Goal: Information Seeking & Learning: Learn about a topic

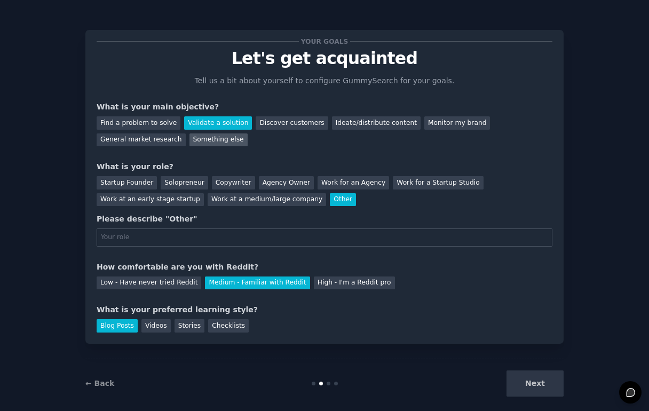
scroll to position [11, 0]
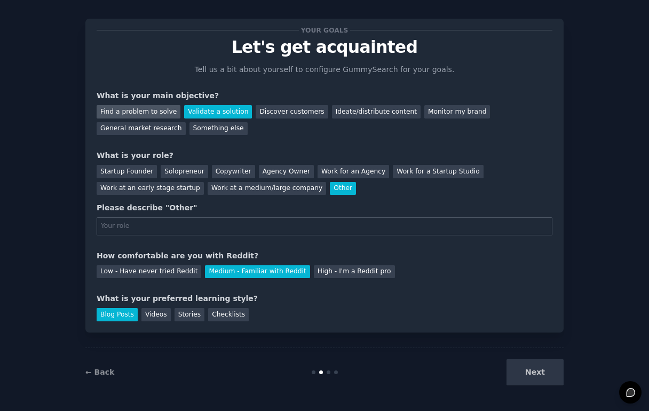
click at [139, 107] on div "Find a problem to solve" at bounding box center [139, 111] width 84 height 13
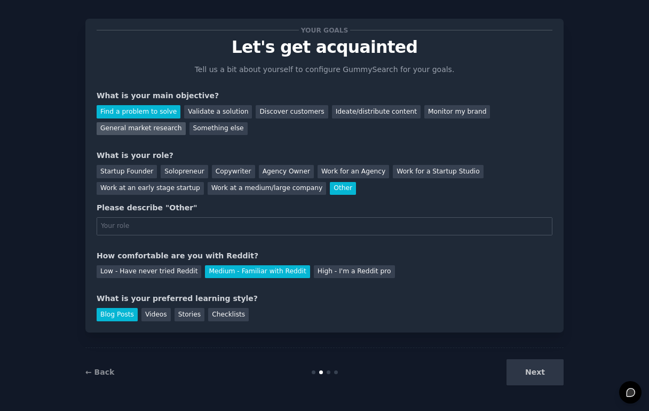
click at [147, 131] on div "General market research" at bounding box center [141, 128] width 89 height 13
click at [534, 374] on div "Next" at bounding box center [484, 372] width 160 height 26
click at [536, 368] on div "Next" at bounding box center [484, 372] width 160 height 26
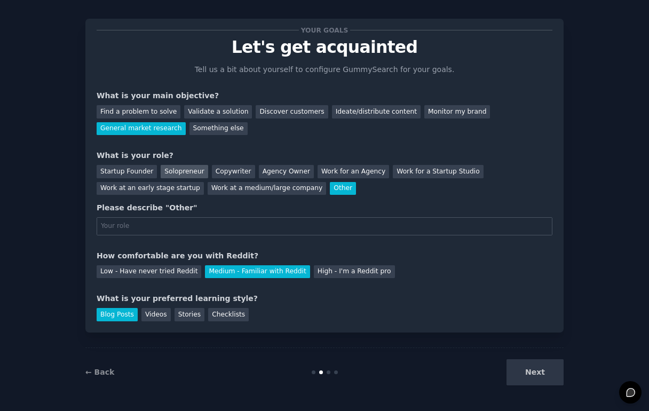
click at [168, 170] on div "Solopreneur" at bounding box center [184, 171] width 47 height 13
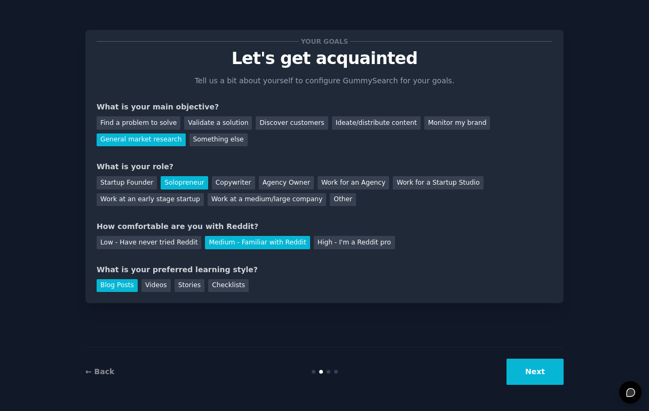
click at [527, 375] on button "Next" at bounding box center [535, 372] width 57 height 26
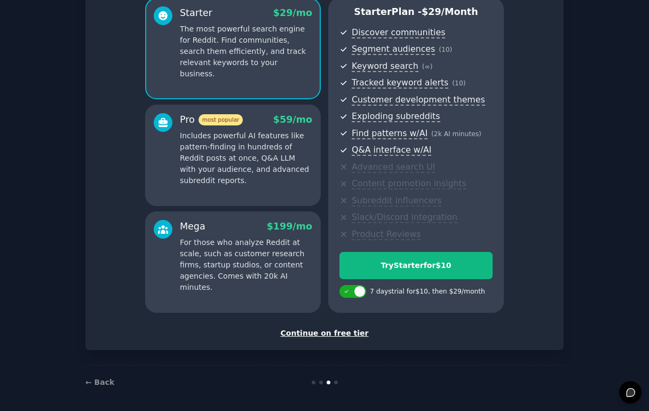
scroll to position [101, 0]
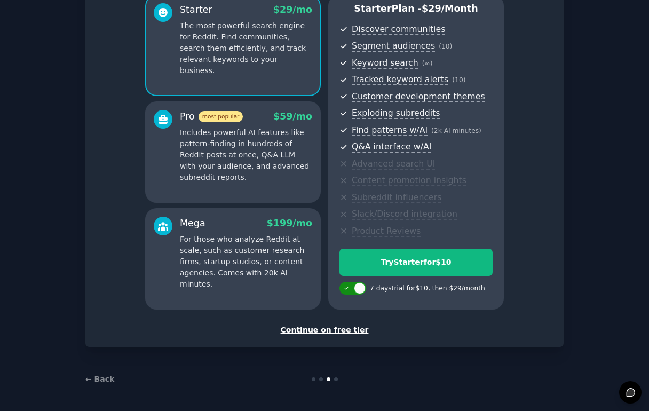
click at [357, 291] on div at bounding box center [360, 288] width 12 height 12
checkbox input "false"
click at [344, 329] on div "Continue on free tier" at bounding box center [325, 330] width 456 height 11
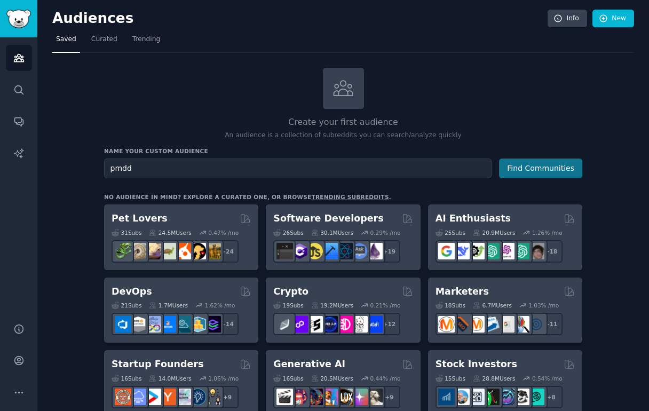
type input "pmdd"
click at [538, 173] on button "Find Communities" at bounding box center [540, 169] width 83 height 20
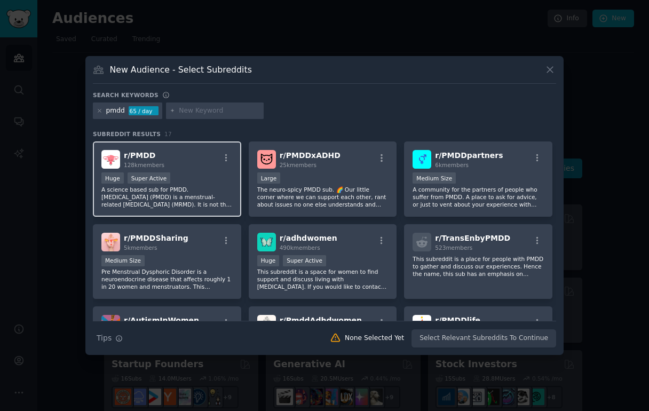
click at [201, 172] on div "Huge Super Active" at bounding box center [166, 178] width 131 height 13
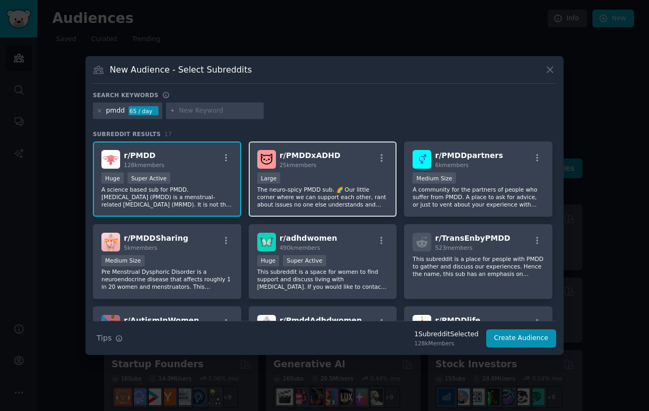
click at [345, 175] on div "10,000 - 100,000 members Large" at bounding box center [322, 178] width 131 height 13
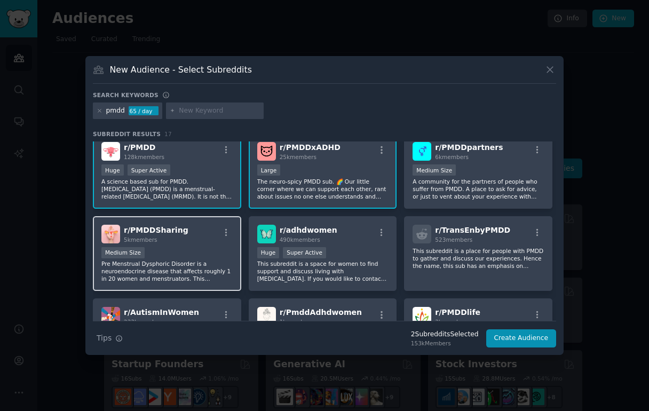
scroll to position [13, 0]
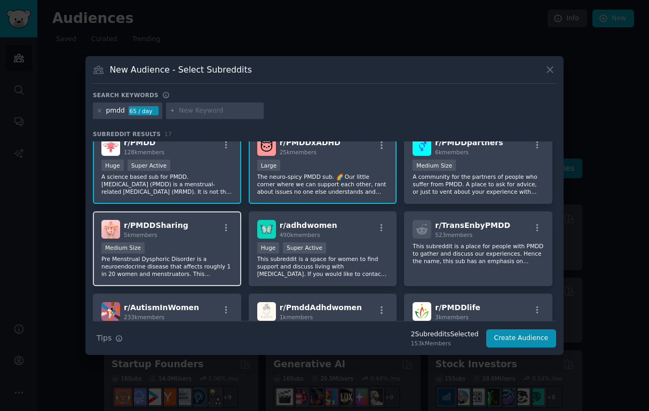
click at [199, 241] on div "r/ PMDDSharing 5k members Medium Size Pre Menstrual Dysphoric Disorder is a neu…" at bounding box center [167, 248] width 148 height 75
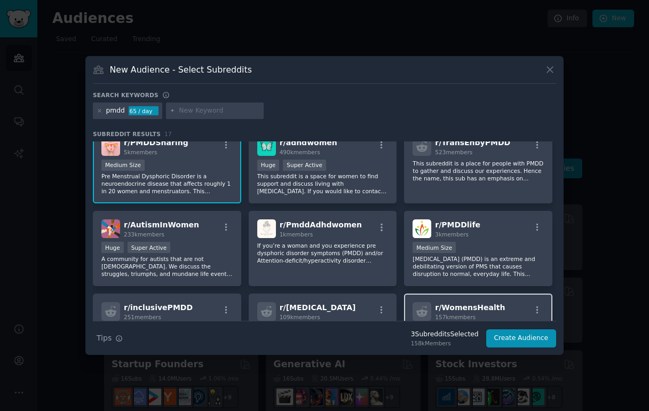
scroll to position [96, 0]
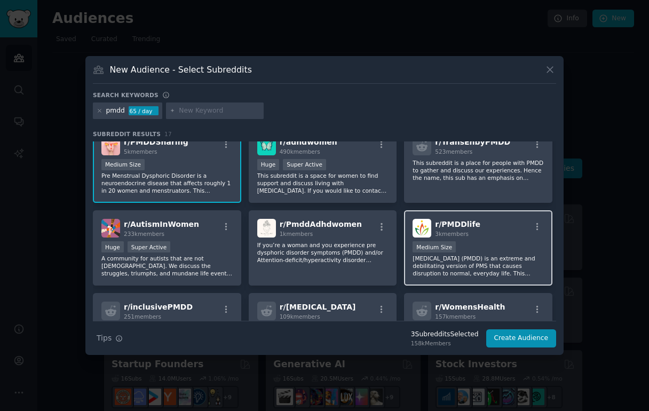
click at [498, 238] on div "r/ PMDDlife 3k members Medium Size [MEDICAL_DATA] (PMDD) is an extreme and debi…" at bounding box center [478, 247] width 148 height 75
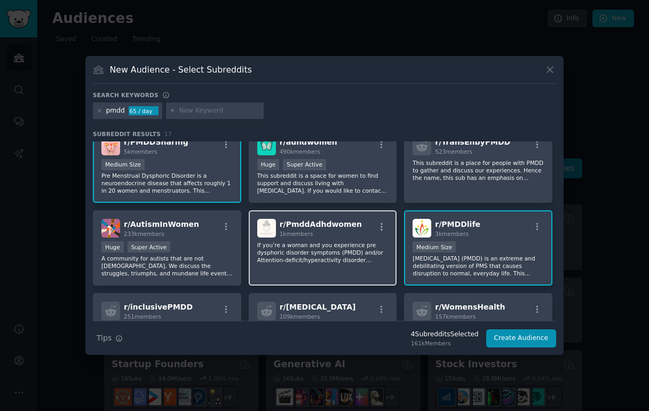
click at [331, 238] on div "r/ PmddAdhdwomen 1k members If you’re a woman and you experience pre dysphoric …" at bounding box center [323, 247] width 148 height 75
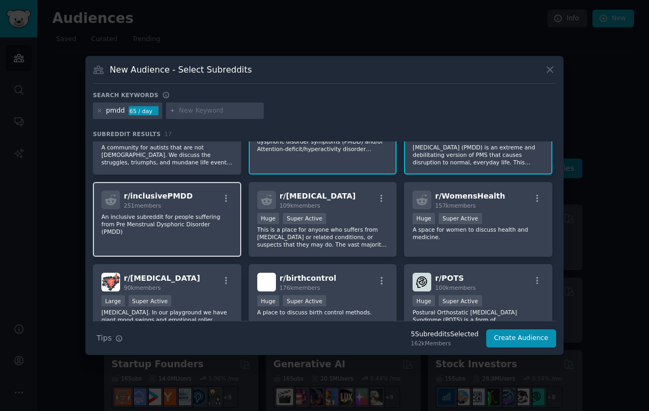
scroll to position [210, 0]
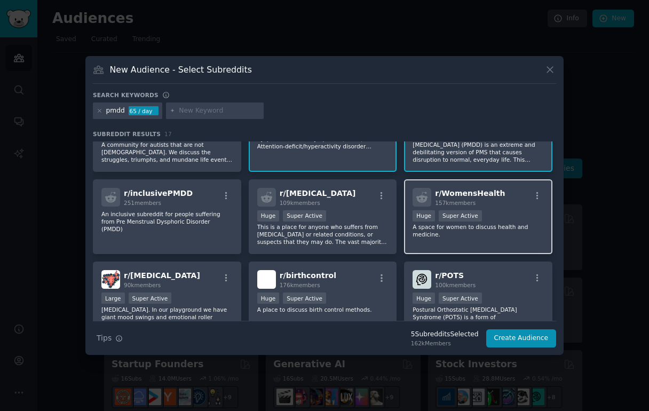
click at [486, 239] on div "r/ WomensHealth 157k members Huge Super Active A space for women to discuss hea…" at bounding box center [478, 216] width 148 height 75
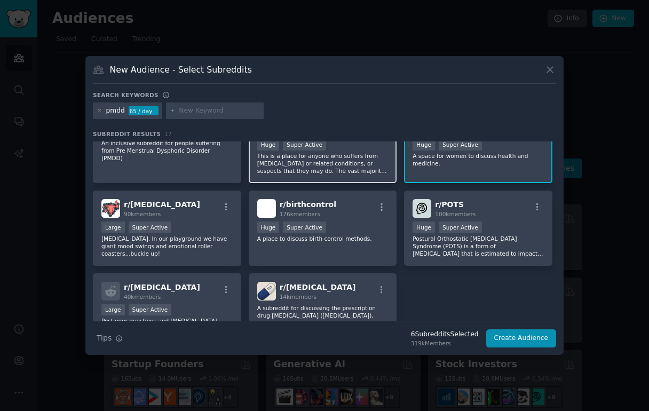
scroll to position [284, 0]
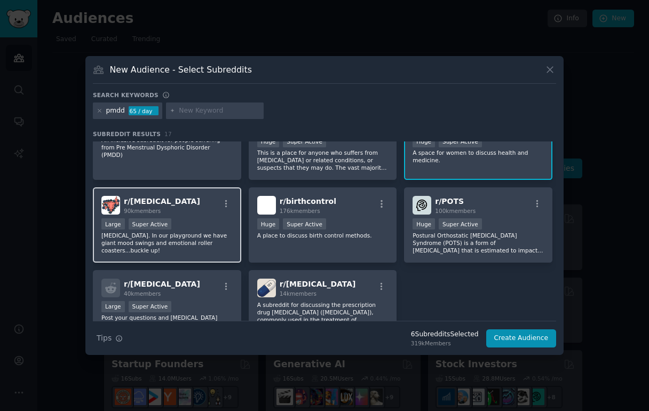
click at [192, 239] on p "[MEDICAL_DATA]. In our playground we have giant mood swings and emotional rolle…" at bounding box center [166, 243] width 131 height 22
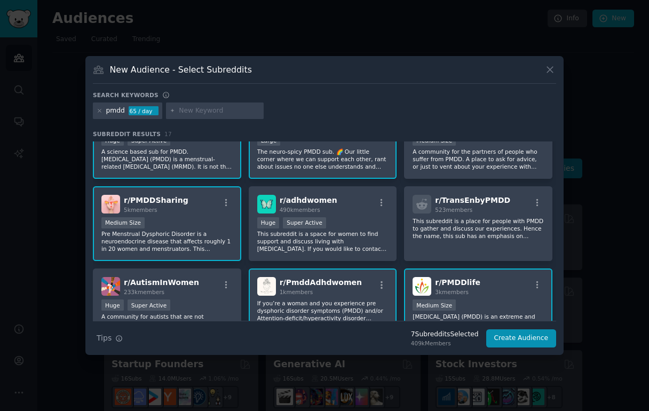
scroll to position [0, 0]
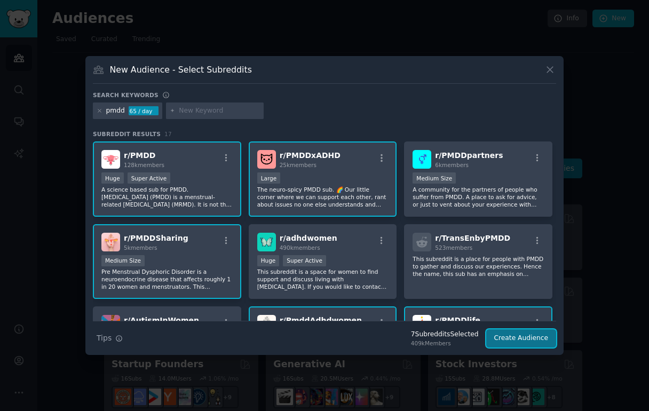
click at [512, 341] on button "Create Audience" at bounding box center [521, 338] width 70 height 18
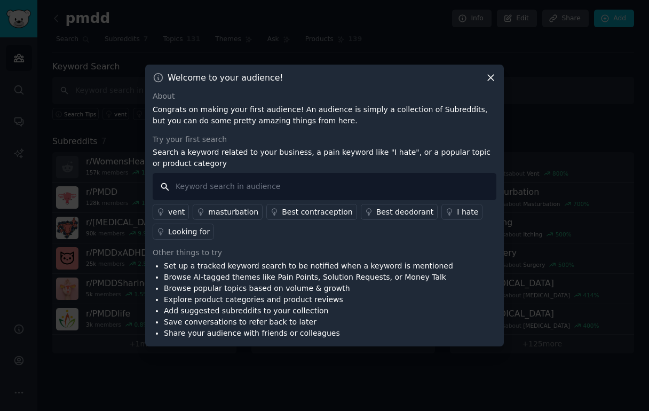
click at [261, 186] on input "text" at bounding box center [325, 186] width 344 height 27
type input "solution"
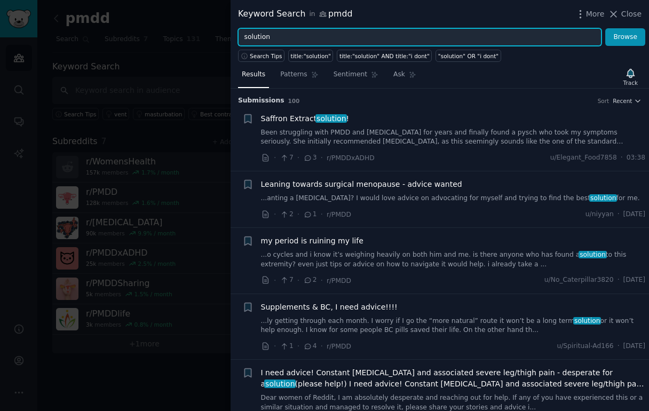
click at [259, 40] on input "solution" at bounding box center [420, 37] width 364 height 18
type input "tool"
click at [605, 28] on button "Browse" at bounding box center [625, 37] width 40 height 18
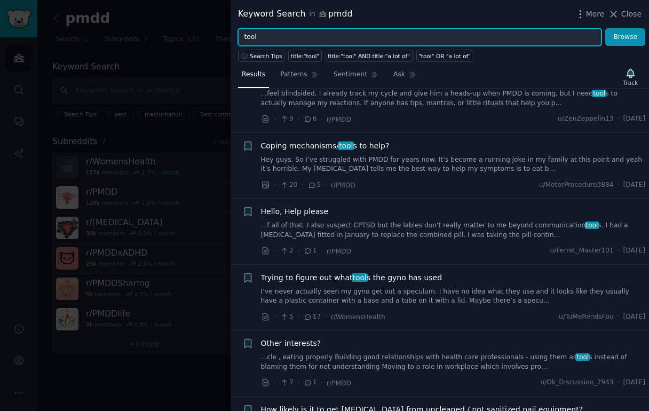
scroll to position [514, 0]
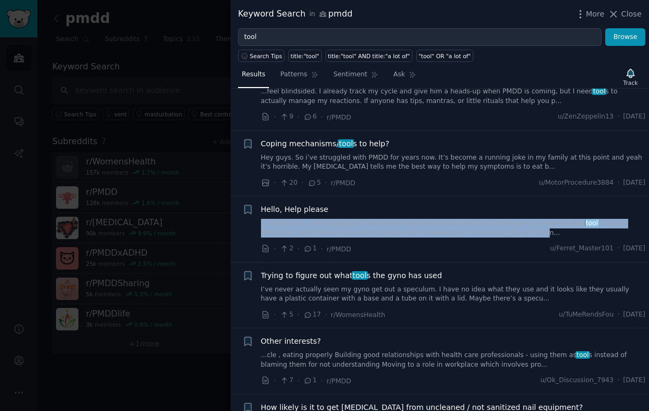
click at [458, 220] on link "...f all of that. I also suspect CPTSD but the lables don't really matter to me…" at bounding box center [453, 228] width 385 height 19
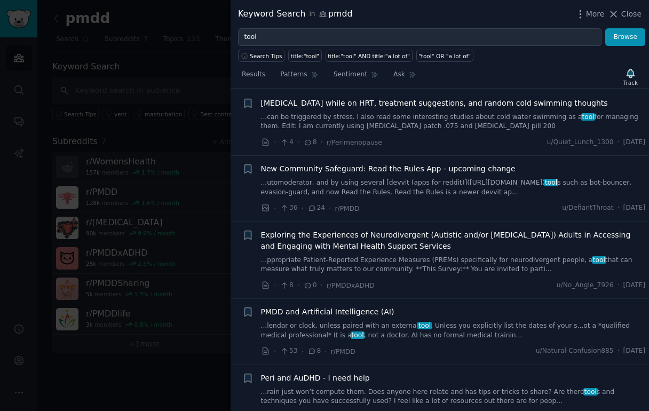
scroll to position [1357, 0]
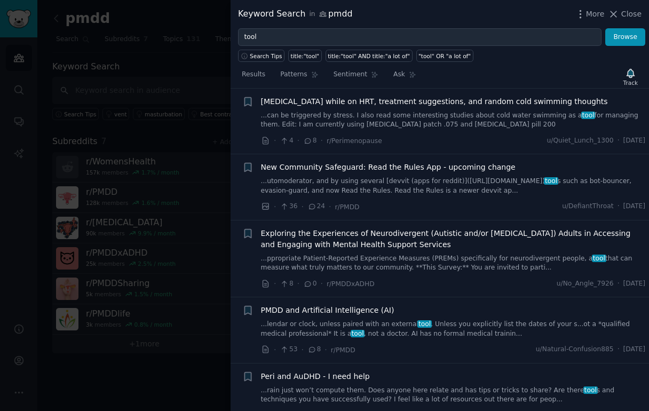
click at [450, 320] on link "...lendar or clock, unless paired with an external tool . Unless you explicitly…" at bounding box center [453, 329] width 385 height 19
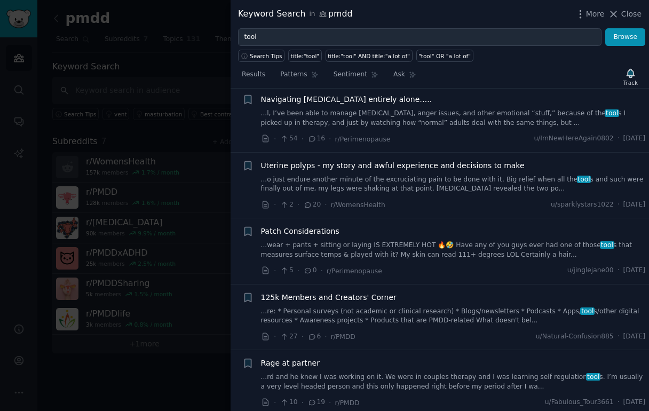
scroll to position [3107, 0]
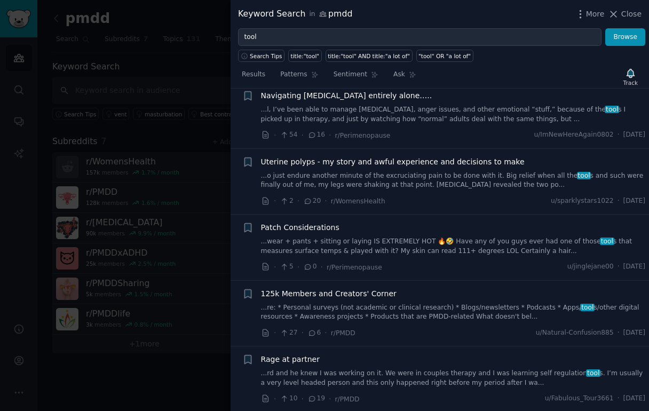
click at [421, 303] on link "...re: * Personal surveys (not academic or clinical research) * Blogs/newslette…" at bounding box center [453, 312] width 385 height 19
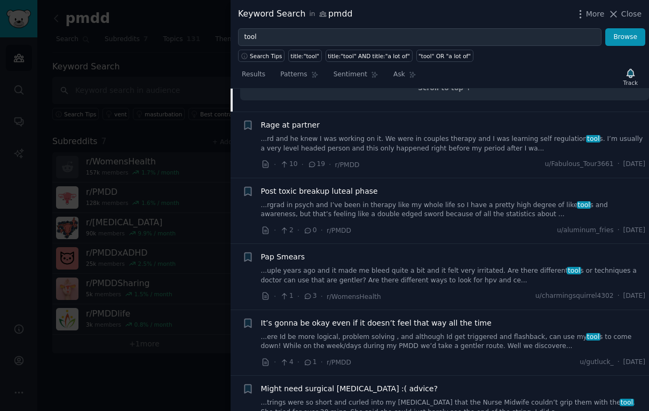
scroll to position [2304, 0]
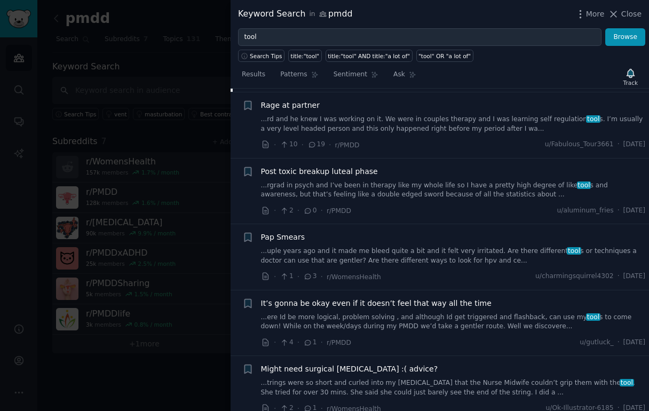
click at [167, 56] on div at bounding box center [324, 205] width 649 height 411
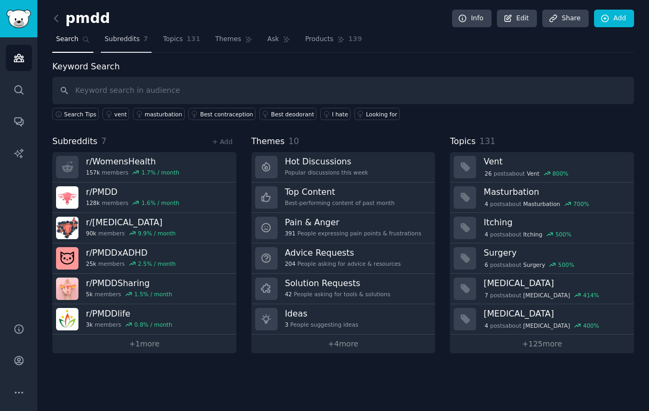
click at [118, 41] on span "Subreddits" at bounding box center [122, 40] width 35 height 10
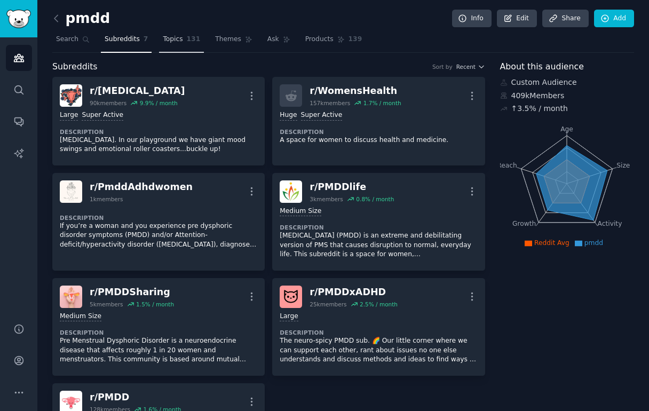
click at [172, 41] on span "Topics" at bounding box center [173, 40] width 20 height 10
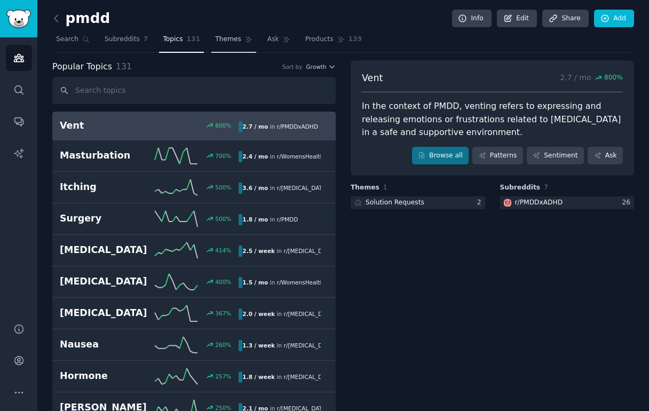
click at [224, 39] on span "Themes" at bounding box center [228, 40] width 26 height 10
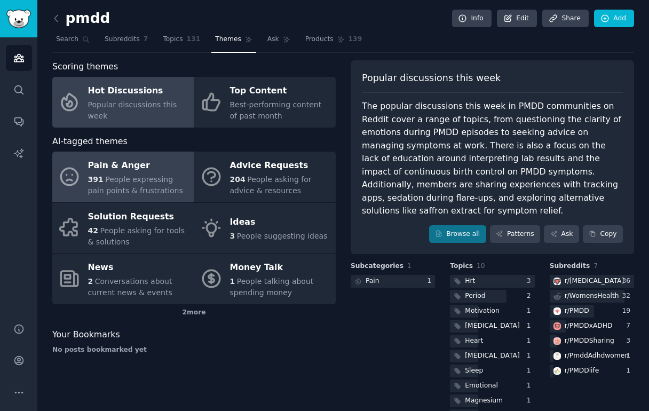
click at [168, 173] on div "Pain & Anger" at bounding box center [138, 165] width 100 height 17
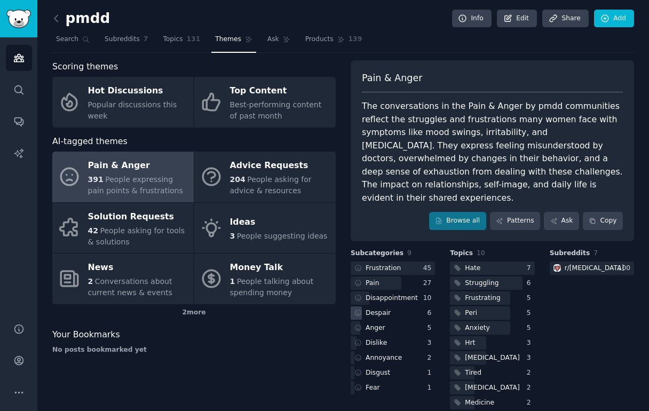
scroll to position [2, 0]
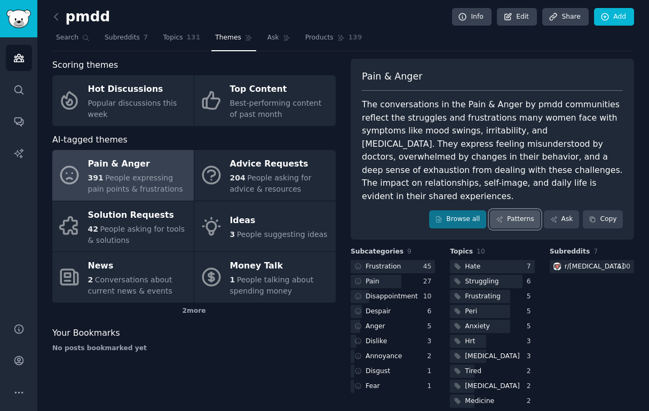
click at [511, 210] on link "Patterns" at bounding box center [515, 219] width 50 height 18
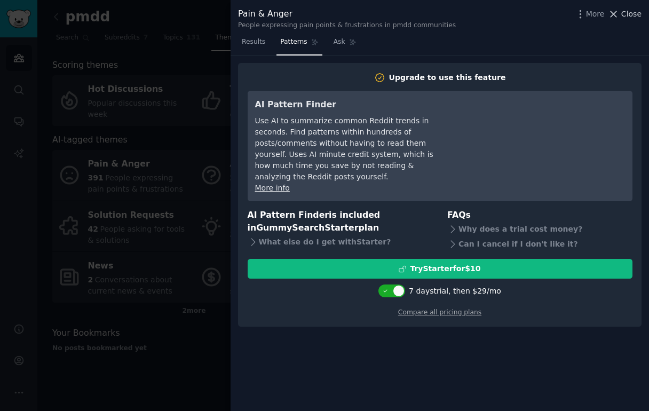
click at [627, 13] on span "Close" at bounding box center [631, 14] width 20 height 11
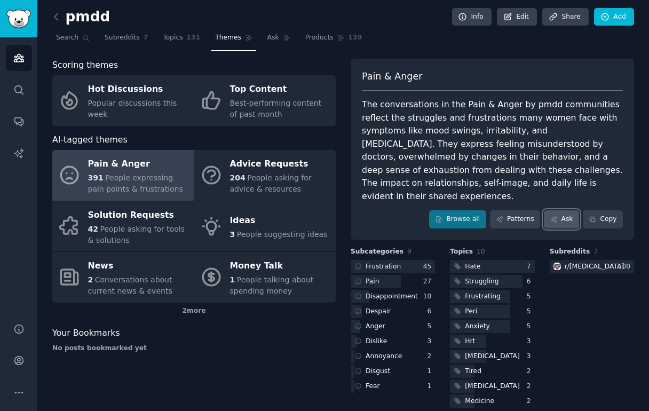
click at [554, 213] on link "Ask" at bounding box center [561, 219] width 35 height 18
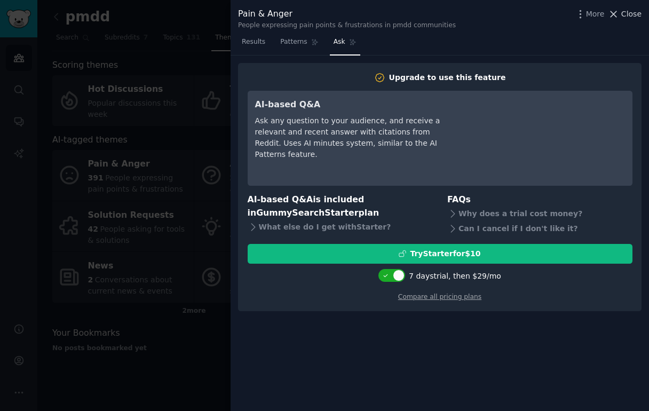
click at [632, 12] on span "Close" at bounding box center [631, 14] width 20 height 11
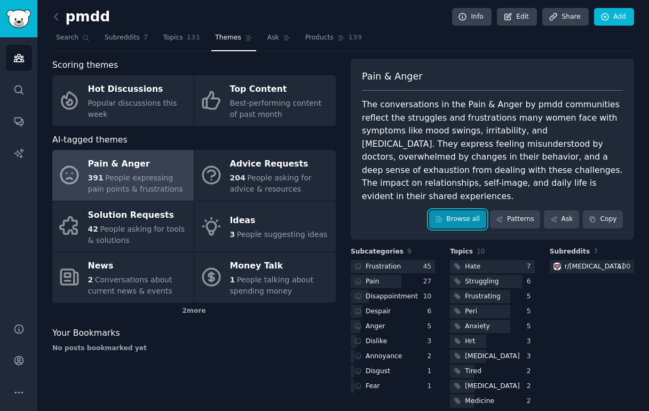
click at [457, 210] on link "Browse all" at bounding box center [457, 219] width 57 height 18
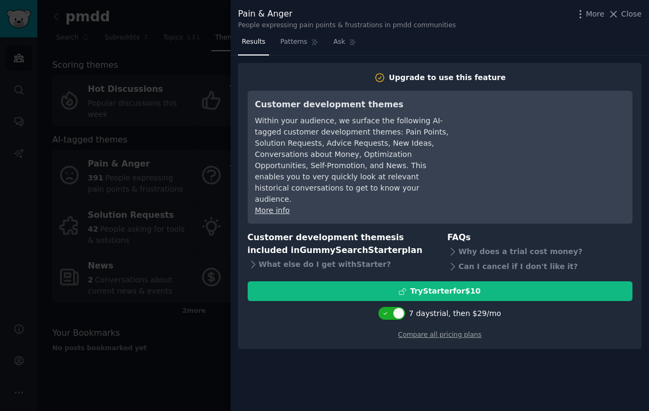
click at [196, 383] on div at bounding box center [324, 205] width 649 height 411
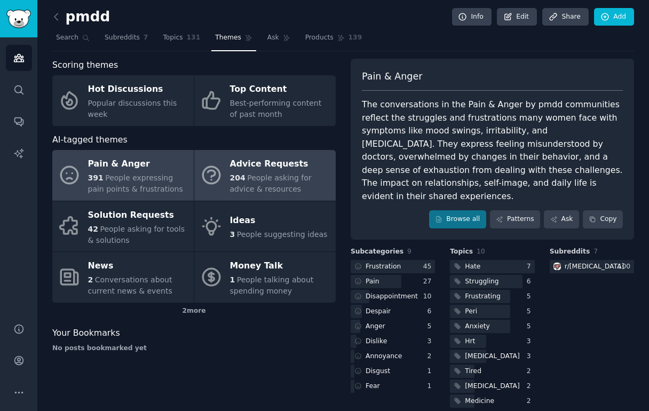
click at [275, 174] on span "People asking for advice & resources" at bounding box center [271, 183] width 82 height 20
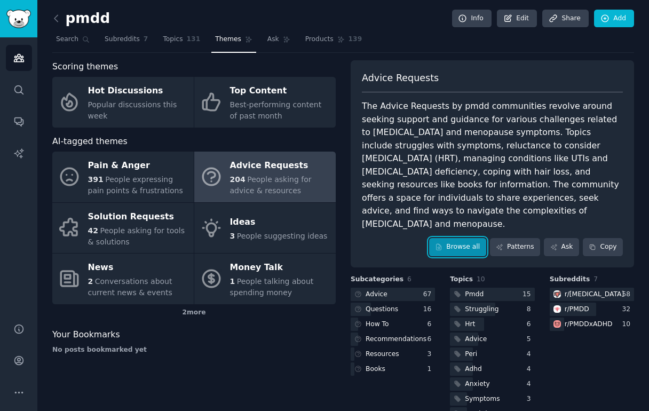
click at [467, 238] on link "Browse all" at bounding box center [457, 247] width 57 height 18
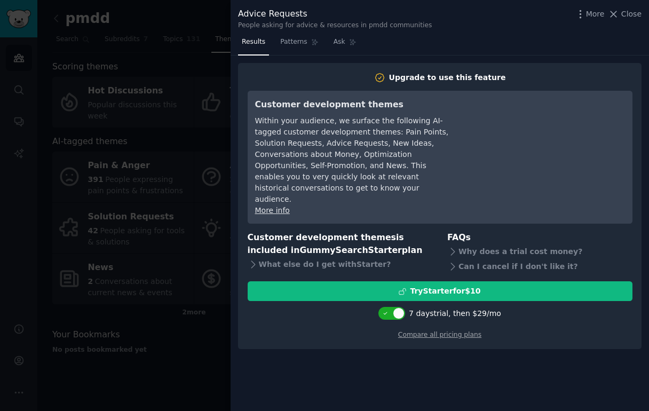
click at [191, 21] on div at bounding box center [324, 205] width 649 height 411
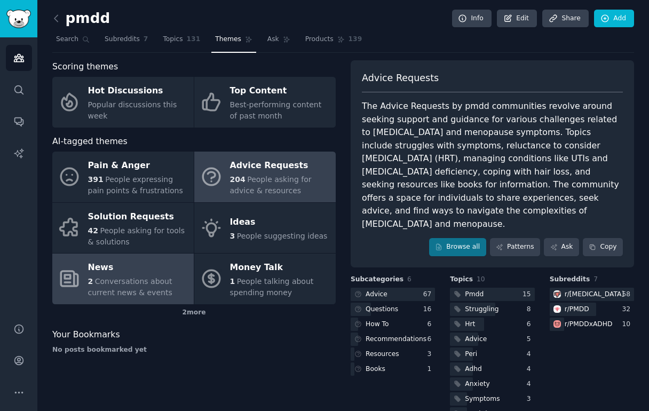
click at [150, 270] on div "News" at bounding box center [138, 267] width 100 height 17
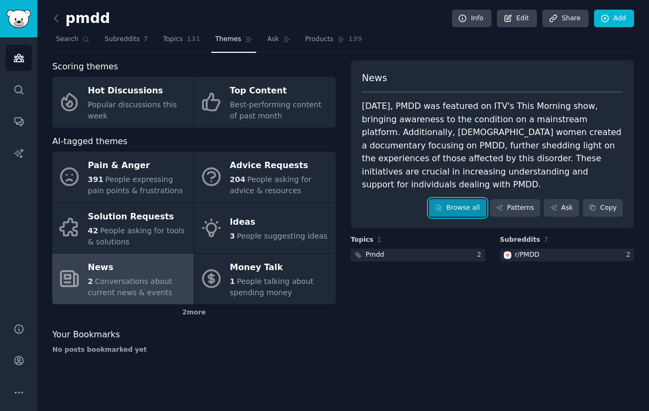
click at [455, 199] on link "Browse all" at bounding box center [457, 208] width 57 height 18
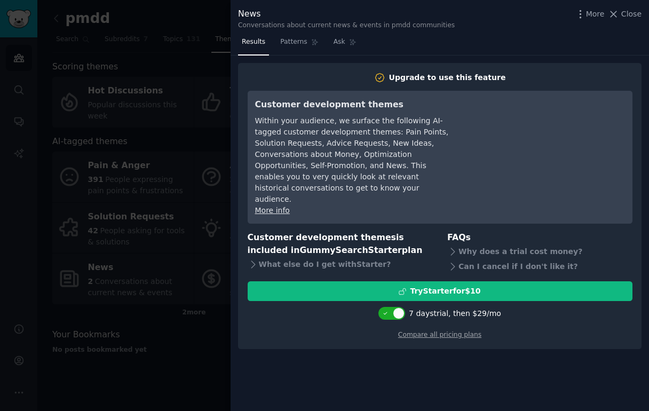
click at [198, 360] on div at bounding box center [324, 205] width 649 height 411
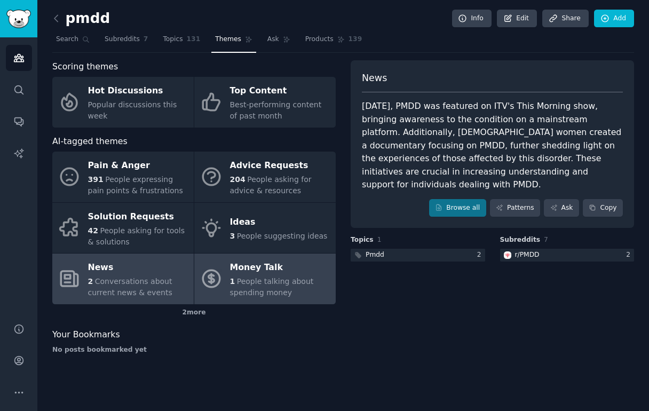
click at [274, 290] on span "People talking about spending money" at bounding box center [272, 287] width 84 height 20
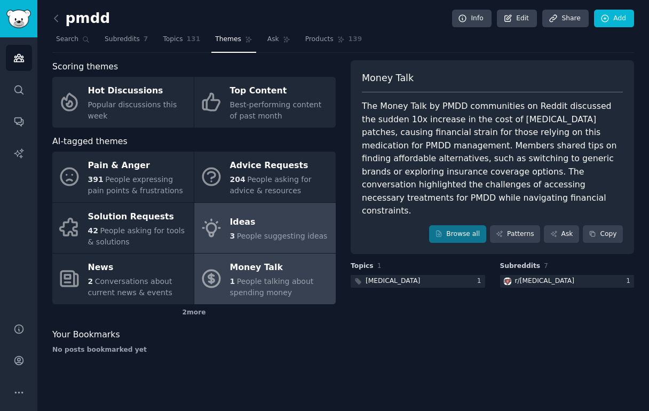
click at [271, 234] on span "People suggesting ideas" at bounding box center [282, 236] width 91 height 9
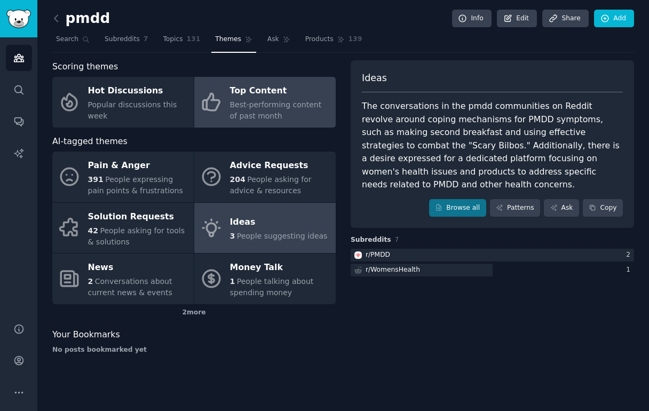
click at [267, 97] on div "Top Content" at bounding box center [280, 91] width 100 height 17
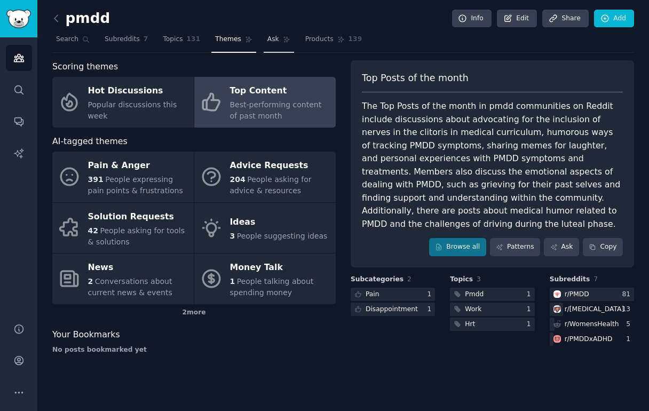
click at [269, 36] on span "Ask" at bounding box center [273, 40] width 12 height 10
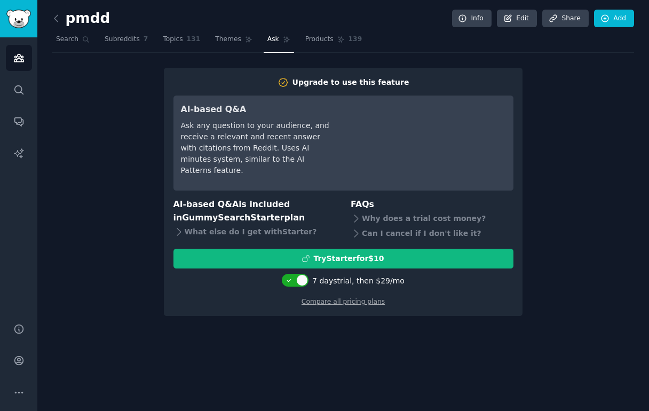
click at [133, 149] on div "Upgrade to use this feature AI-based Q&A Ask any question to your audience, and…" at bounding box center [343, 192] width 582 height 249
click at [313, 41] on span "Products" at bounding box center [319, 40] width 28 height 10
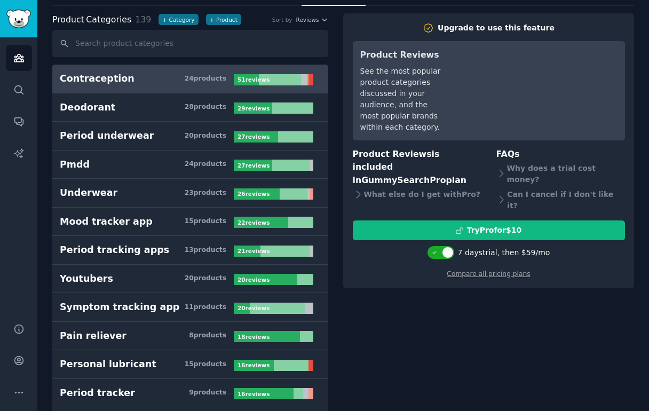
scroll to position [53, 0]
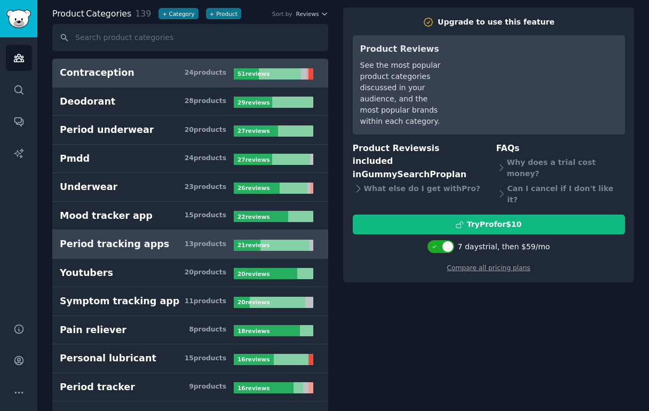
click at [180, 246] on h3 "Period tracking apps 13 product s" at bounding box center [147, 244] width 174 height 13
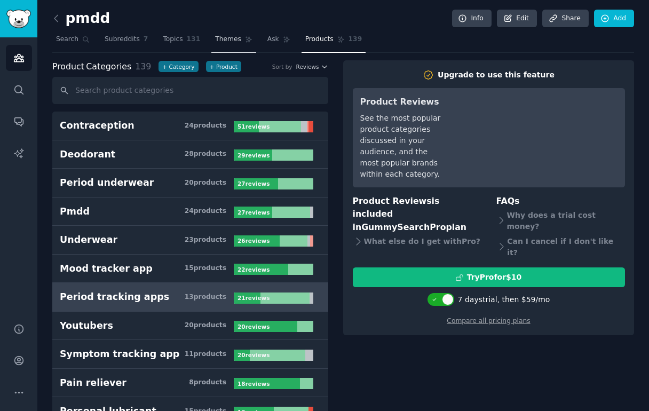
click at [227, 41] on span "Themes" at bounding box center [228, 40] width 26 height 10
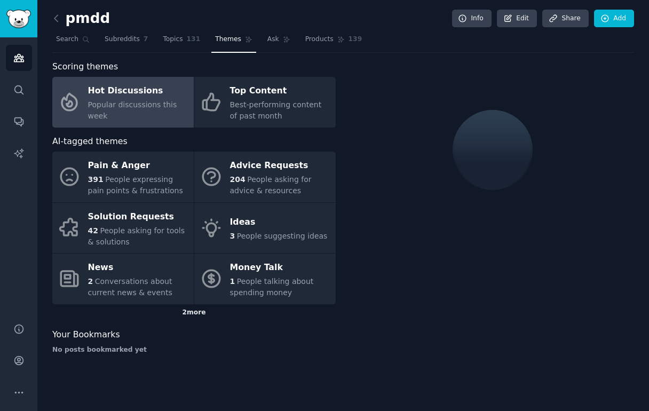
click at [193, 310] on div "2 more" at bounding box center [193, 312] width 283 height 17
